Goal: Check status: Check status

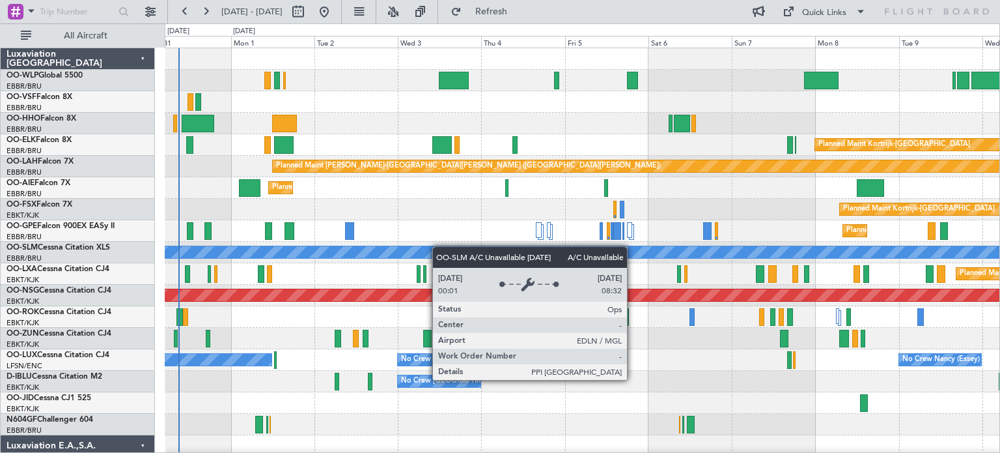
click at [434, 247] on div "Planned Maint [GEOGRAPHIC_DATA] ([GEOGRAPHIC_DATA]) Planned Maint [GEOGRAPHIC_D…" at bounding box center [582, 456] width 835 height 817
